Goal: Information Seeking & Learning: Learn about a topic

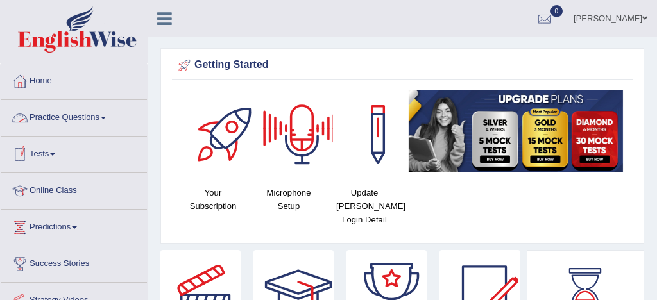
click at [89, 117] on link "Practice Questions" at bounding box center [74, 116] width 146 height 32
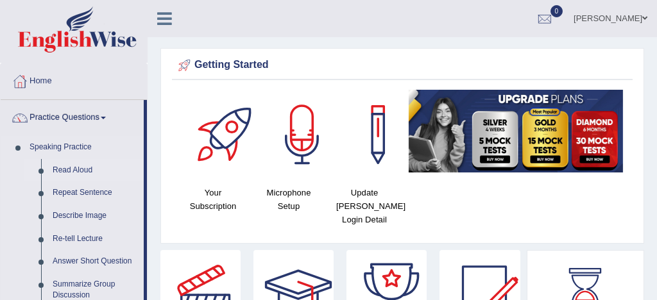
click at [89, 174] on link "Read Aloud" at bounding box center [95, 170] width 97 height 23
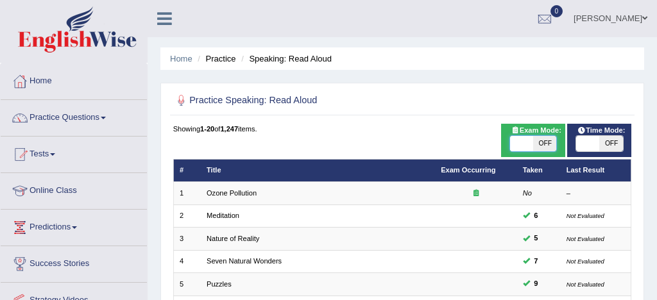
click at [520, 144] on span at bounding box center [521, 143] width 23 height 15
checkbox input "true"
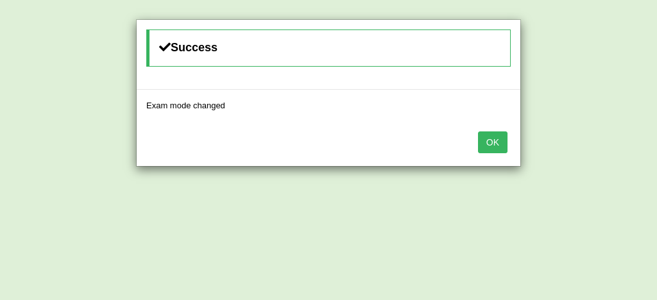
click at [493, 140] on button "OK" at bounding box center [493, 143] width 30 height 22
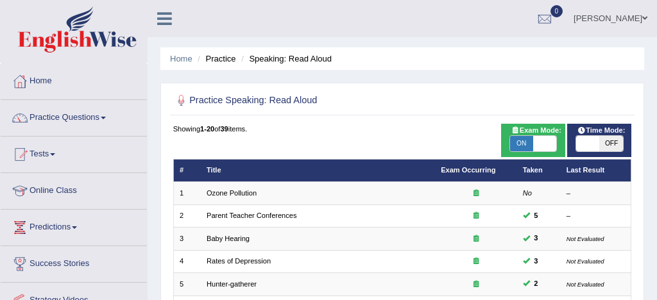
click at [519, 148] on span "ON" at bounding box center [521, 143] width 23 height 15
checkbox input "false"
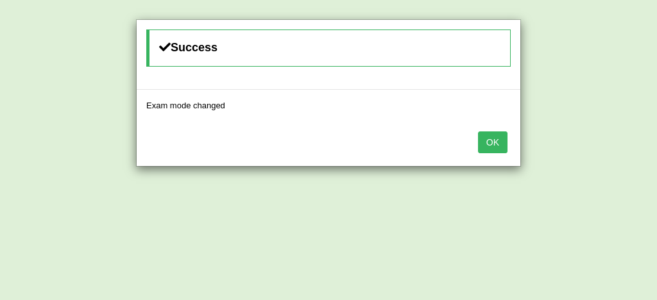
click at [494, 143] on button "OK" at bounding box center [493, 143] width 30 height 22
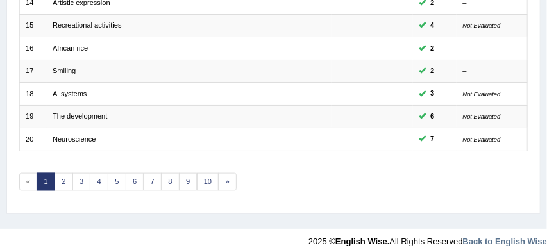
scroll to position [495, 0]
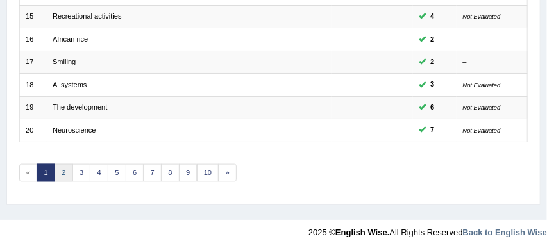
click at [65, 171] on link "2" at bounding box center [64, 173] width 19 height 18
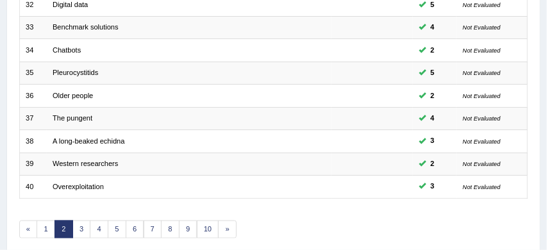
scroll to position [439, 0]
click at [79, 227] on link "3" at bounding box center [82, 230] width 19 height 18
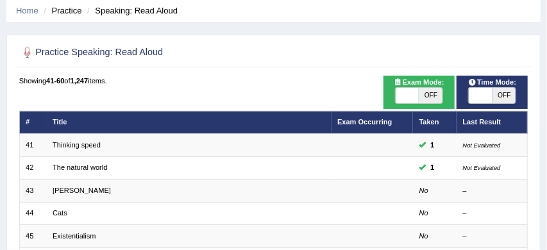
scroll to position [45, 0]
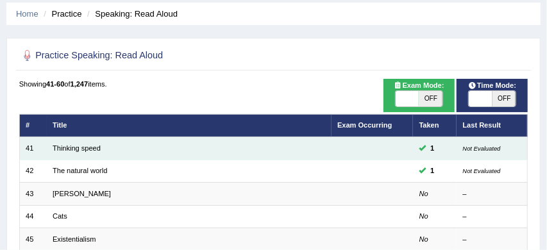
click at [102, 151] on td "Thinking speed" at bounding box center [189, 148] width 285 height 22
click at [81, 150] on link "Thinking speed" at bounding box center [77, 148] width 48 height 8
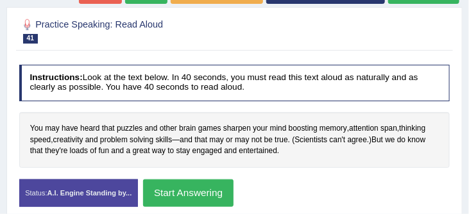
scroll to position [209, 0]
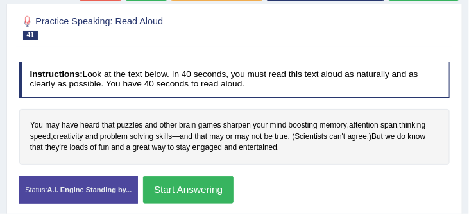
click at [176, 192] on button "Start Answering" at bounding box center [188, 190] width 90 height 28
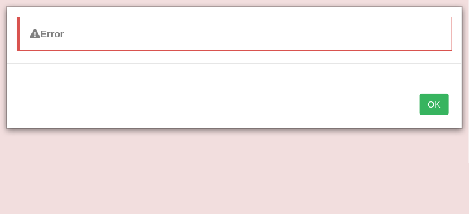
click at [434, 105] on button "OK" at bounding box center [435, 105] width 30 height 22
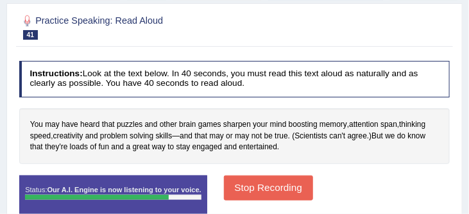
click at [276, 189] on button "Stop Recording" at bounding box center [268, 188] width 89 height 25
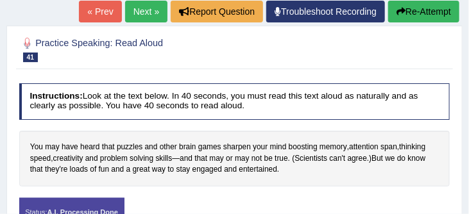
scroll to position [178, 0]
click at [422, 11] on button "Re-Attempt" at bounding box center [423, 12] width 71 height 22
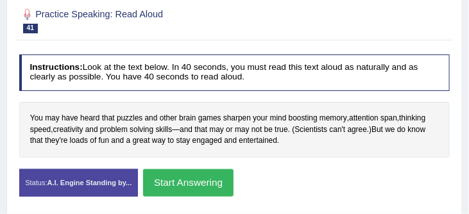
scroll to position [216, 0]
click at [207, 185] on button "Start Answering" at bounding box center [188, 183] width 90 height 28
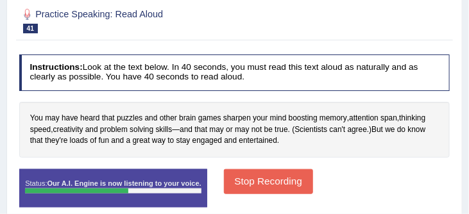
click at [278, 181] on button "Stop Recording" at bounding box center [268, 181] width 89 height 25
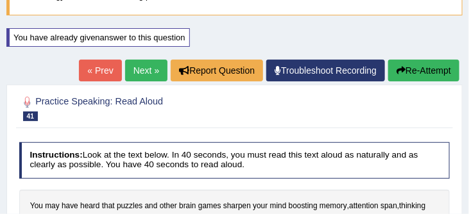
scroll to position [114, 0]
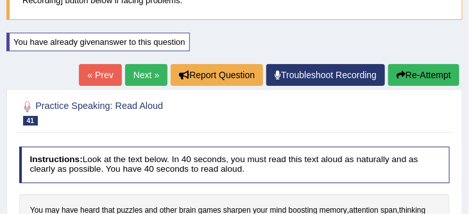
click at [137, 76] on link "Next »" at bounding box center [146, 75] width 42 height 22
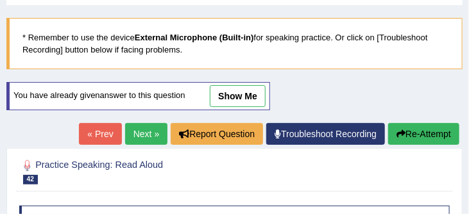
scroll to position [54, 0]
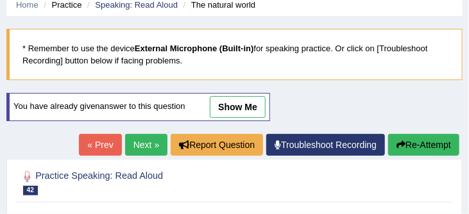
click at [134, 142] on link "Next »" at bounding box center [146, 145] width 42 height 22
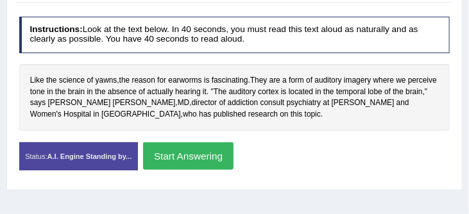
scroll to position [214, 0]
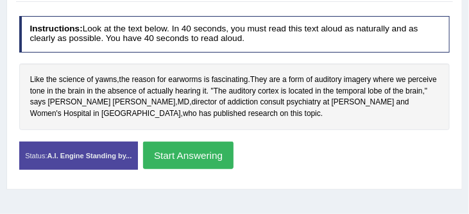
click at [196, 155] on button "Start Answering" at bounding box center [188, 156] width 90 height 28
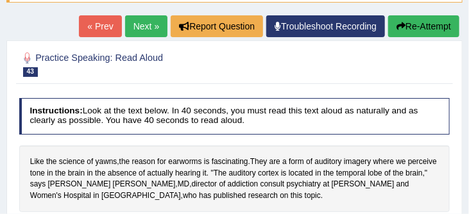
scroll to position [129, 0]
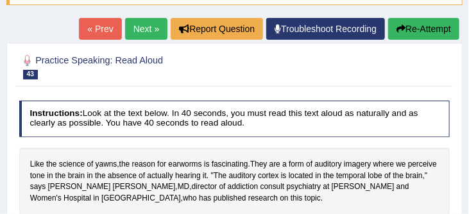
click at [137, 26] on link "Next »" at bounding box center [146, 29] width 42 height 22
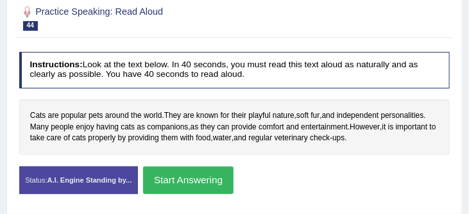
scroll to position [178, 0]
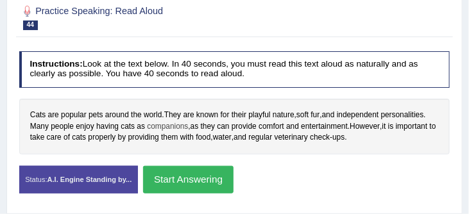
click at [177, 128] on span "companions" at bounding box center [167, 127] width 41 height 12
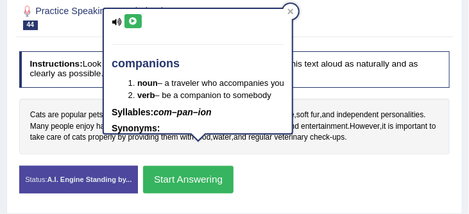
click at [324, 104] on div "Cats are popular pets around the world . They are known for their playful natur…" at bounding box center [234, 127] width 431 height 56
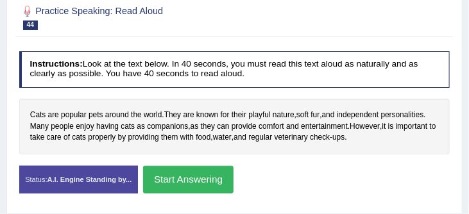
click at [219, 180] on button "Start Answering" at bounding box center [188, 180] width 90 height 28
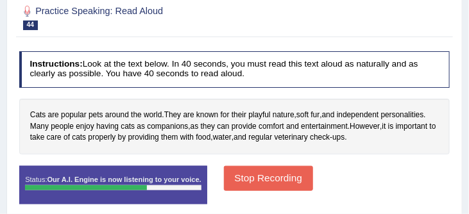
click at [278, 178] on button "Stop Recording" at bounding box center [268, 178] width 89 height 25
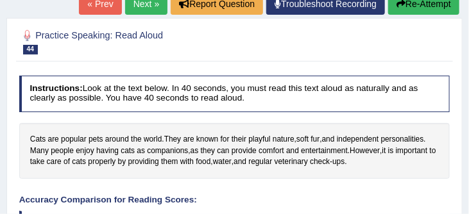
scroll to position [132, 0]
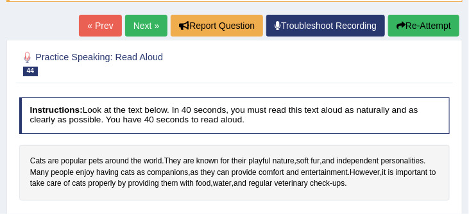
click at [428, 23] on button "Re-Attempt" at bounding box center [423, 26] width 71 height 22
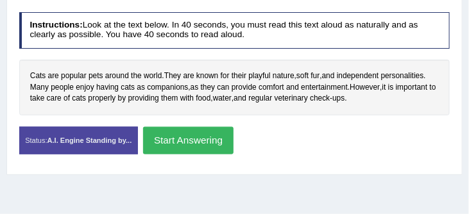
click at [215, 144] on button "Start Answering" at bounding box center [188, 141] width 90 height 28
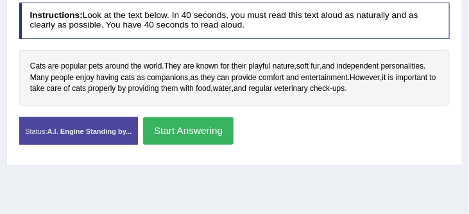
scroll to position [249, 0]
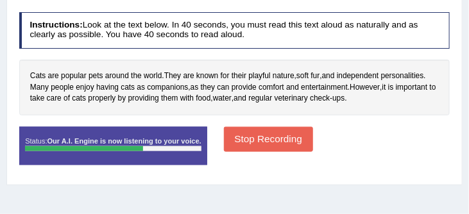
click at [273, 137] on button "Stop Recording" at bounding box center [268, 139] width 89 height 25
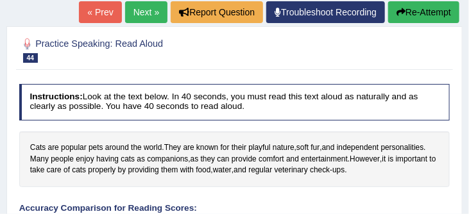
scroll to position [173, 0]
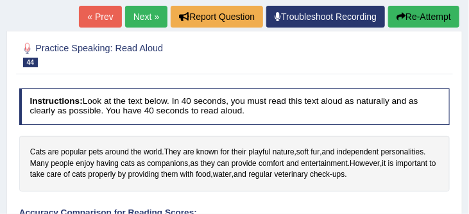
click at [141, 17] on link "Next »" at bounding box center [146, 17] width 42 height 22
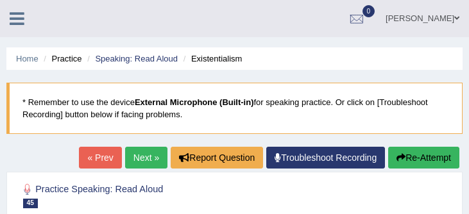
scroll to position [148, 0]
